Goal: Obtain resource: Download file/media

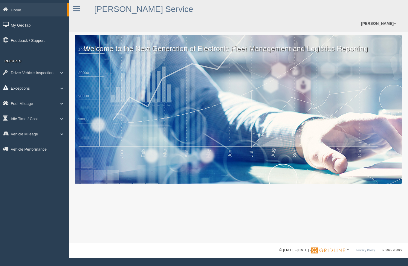
click at [19, 88] on link "Exceptions" at bounding box center [34, 87] width 69 height 13
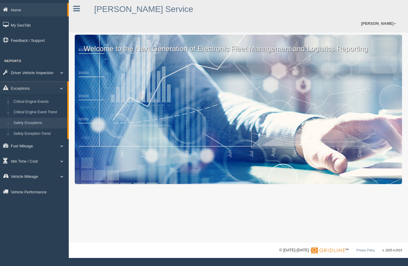
click at [23, 122] on link "Safety Exceptions" at bounding box center [39, 123] width 56 height 11
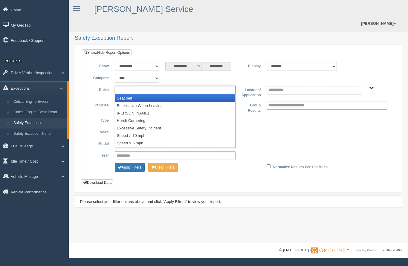
click at [145, 86] on input "text" at bounding box center [133, 89] width 32 height 7
click at [139, 94] on li "Seat belt" at bounding box center [175, 97] width 120 height 7
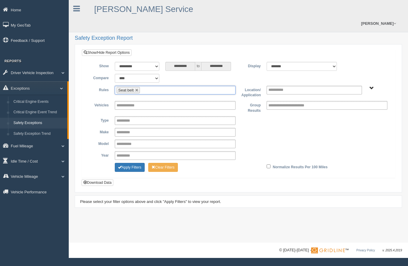
click at [169, 86] on ul "Seat belt" at bounding box center [175, 90] width 121 height 9
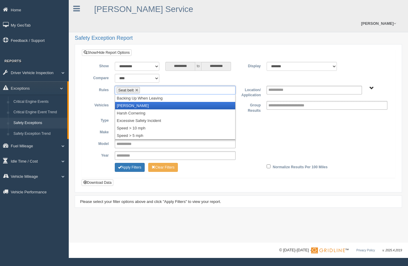
click at [149, 102] on li "[PERSON_NAME]" at bounding box center [175, 105] width 120 height 7
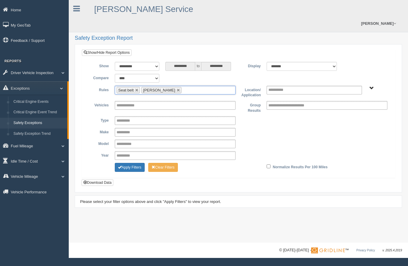
click at [206, 86] on ul "Seat belt [PERSON_NAME]" at bounding box center [175, 90] width 121 height 9
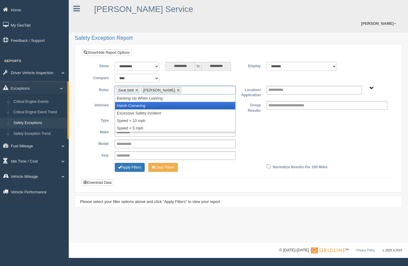
click at [144, 102] on li "Harsh Cornering" at bounding box center [175, 105] width 120 height 7
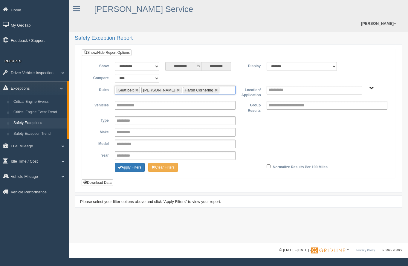
click at [221, 86] on input "text" at bounding box center [224, 89] width 7 height 7
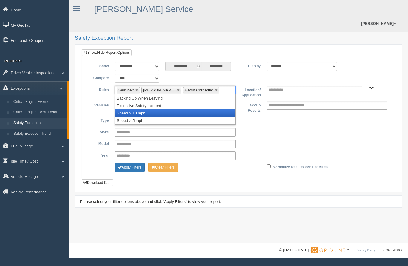
click at [147, 109] on li "Speed > 10 mph" at bounding box center [175, 112] width 120 height 7
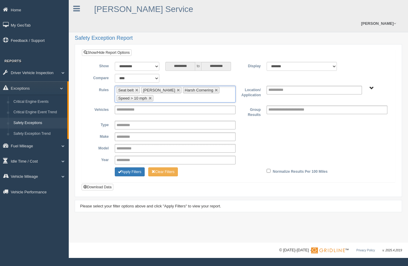
click at [370, 86] on span "B. Vehicle Class C. Emergency Response WTS-20-00 WTS-20-00 Mgr Vehicles WTS-40-…" at bounding box center [371, 88] width 4 height 4
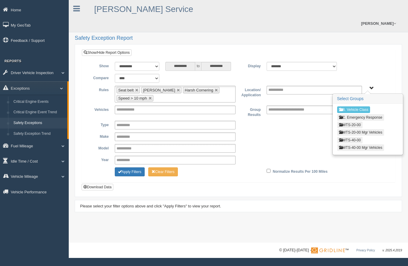
click at [354, 122] on button "WTS-20-00" at bounding box center [349, 125] width 25 height 7
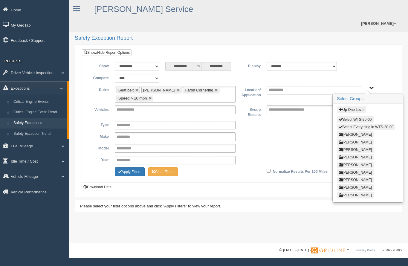
click at [390, 124] on button "Select Everything in WTS-20-00" at bounding box center [366, 127] width 58 height 7
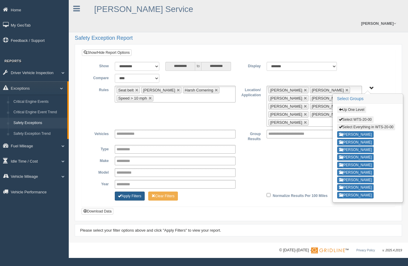
click at [135, 192] on button "Apply Filters" at bounding box center [130, 196] width 30 height 9
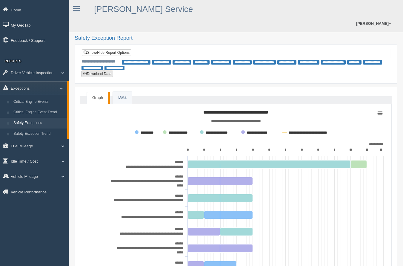
click at [103, 71] on button "Download Data" at bounding box center [98, 74] width 32 height 7
